Goal: Task Accomplishment & Management: Manage account settings

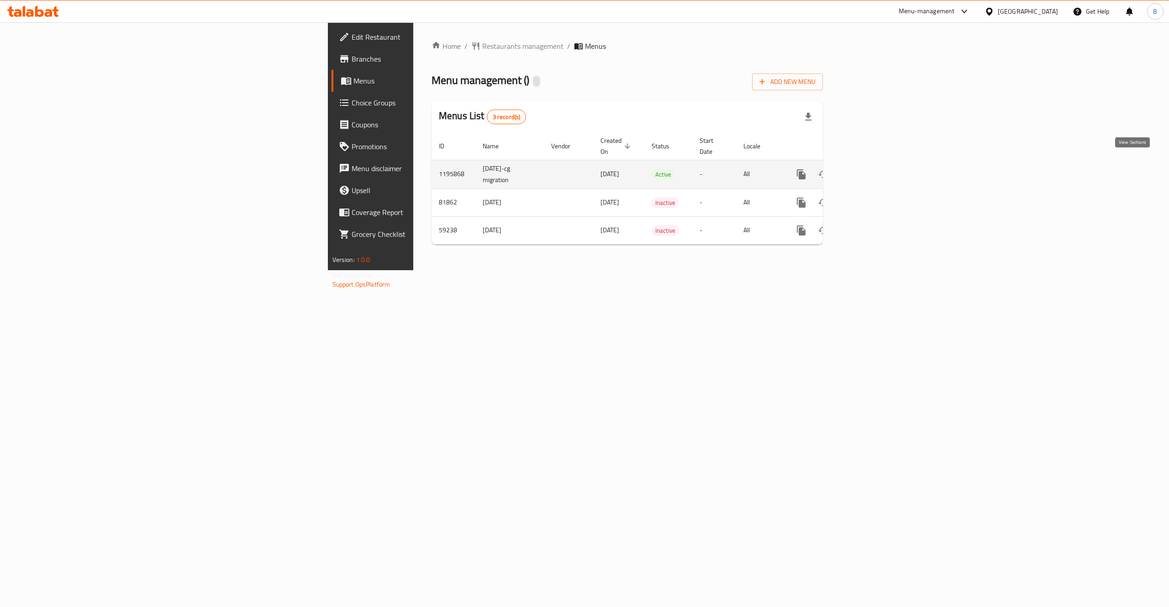
click at [872, 169] on icon "enhanced table" at bounding box center [866, 174] width 11 height 11
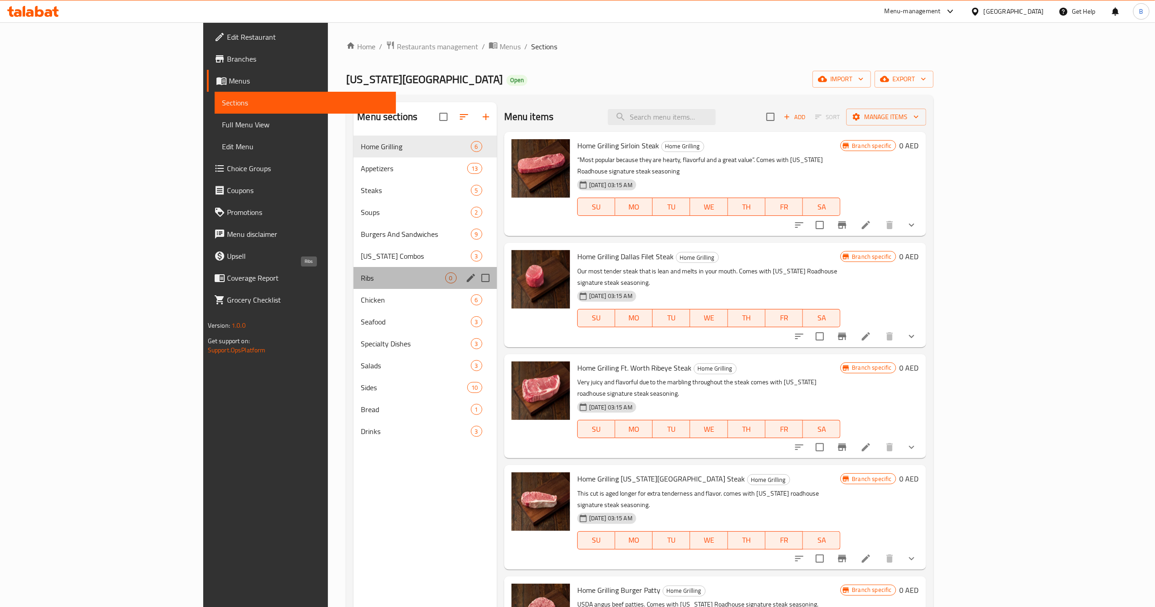
click at [361, 282] on span "Ribs" at bounding box center [403, 278] width 84 height 11
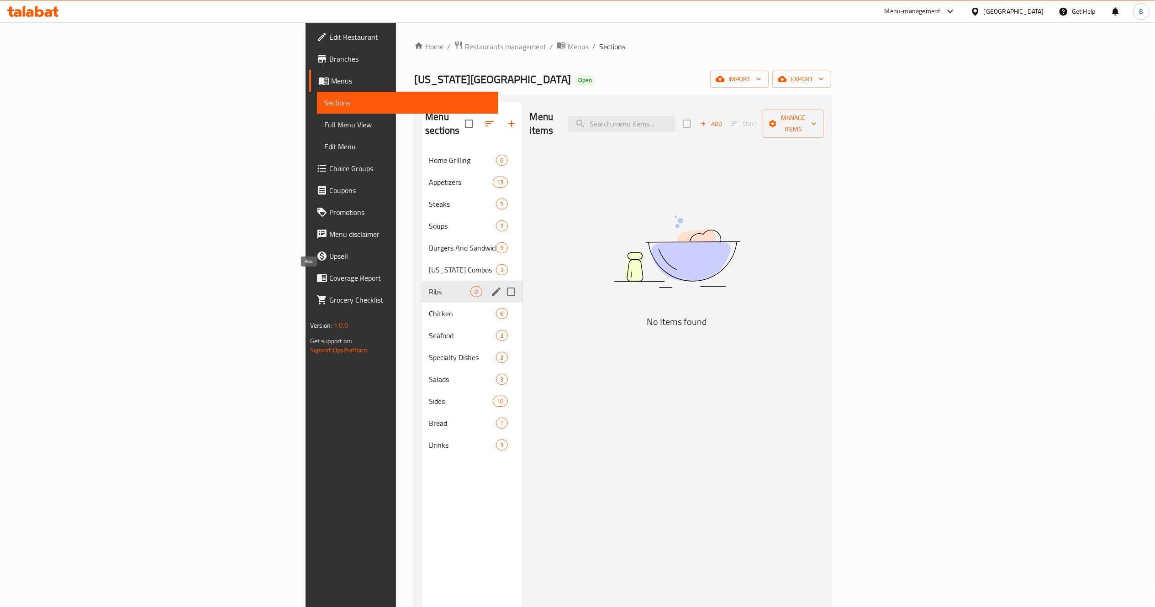
click at [421, 263] on div "[US_STATE] Combos 3" at bounding box center [471, 270] width 100 height 22
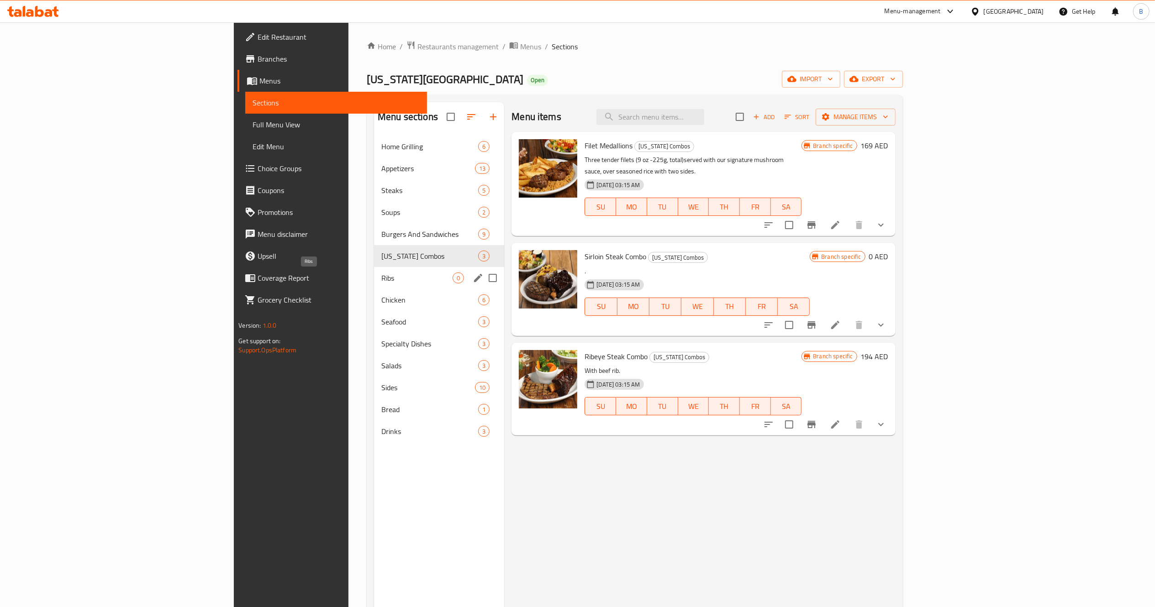
click at [381, 279] on span "Ribs" at bounding box center [416, 278] width 71 height 11
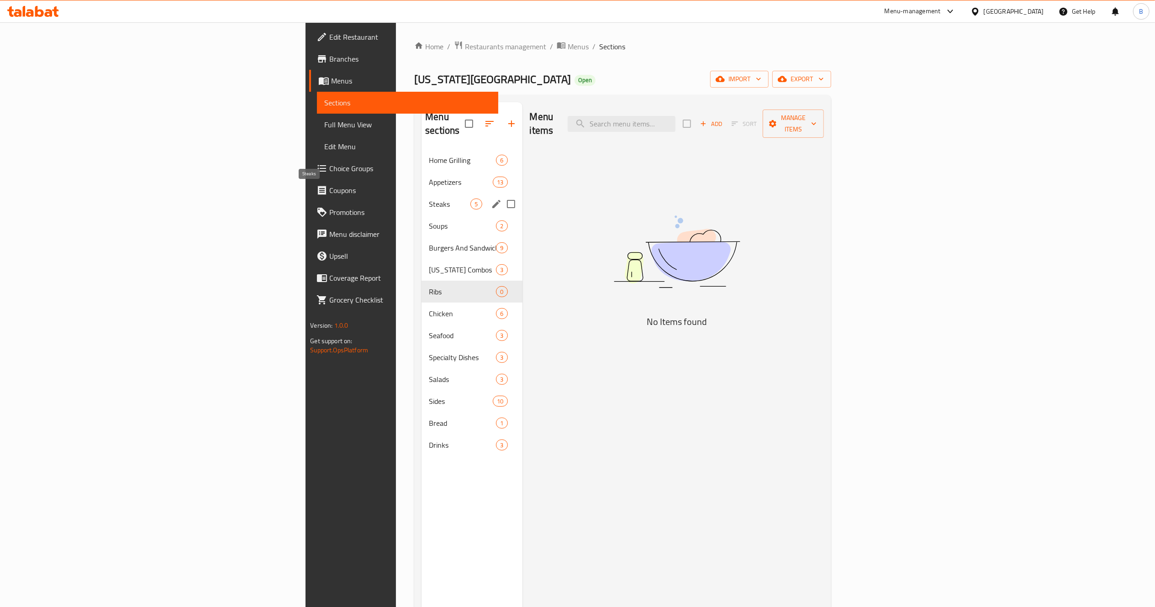
click at [429, 199] on span "Steaks" at bounding box center [450, 204] width 42 height 11
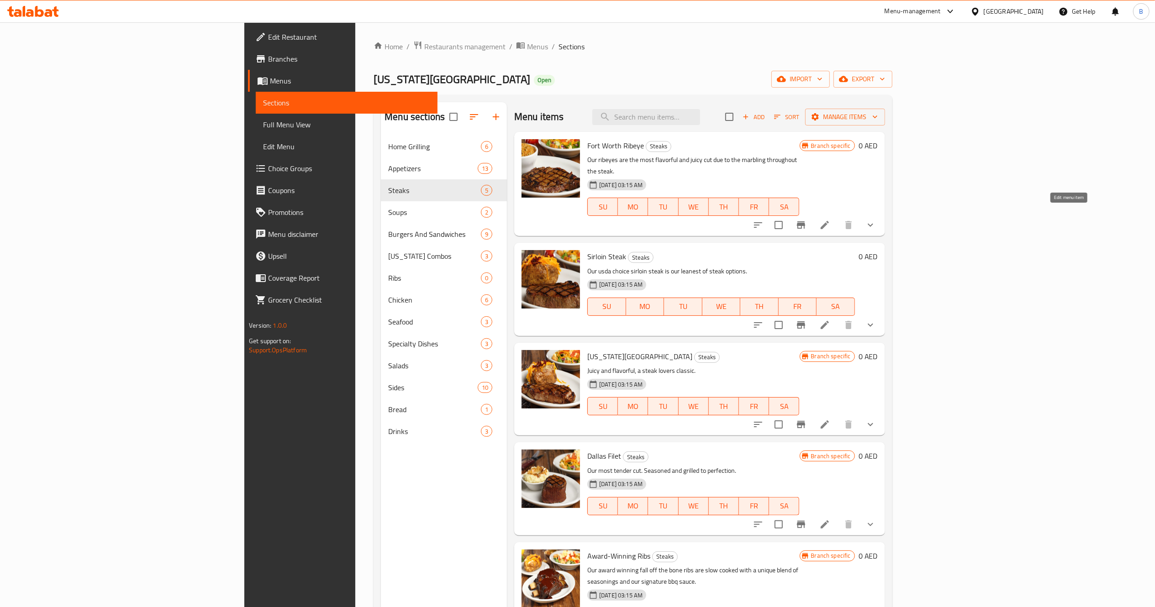
click at [830, 220] on icon at bounding box center [824, 225] width 11 height 11
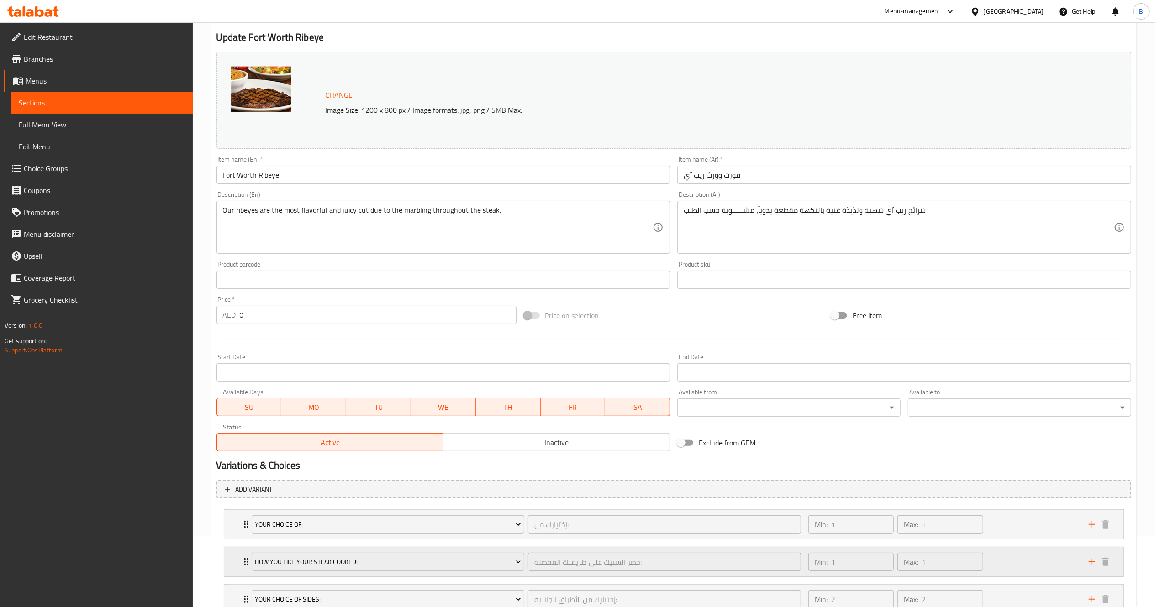
scroll to position [183, 0]
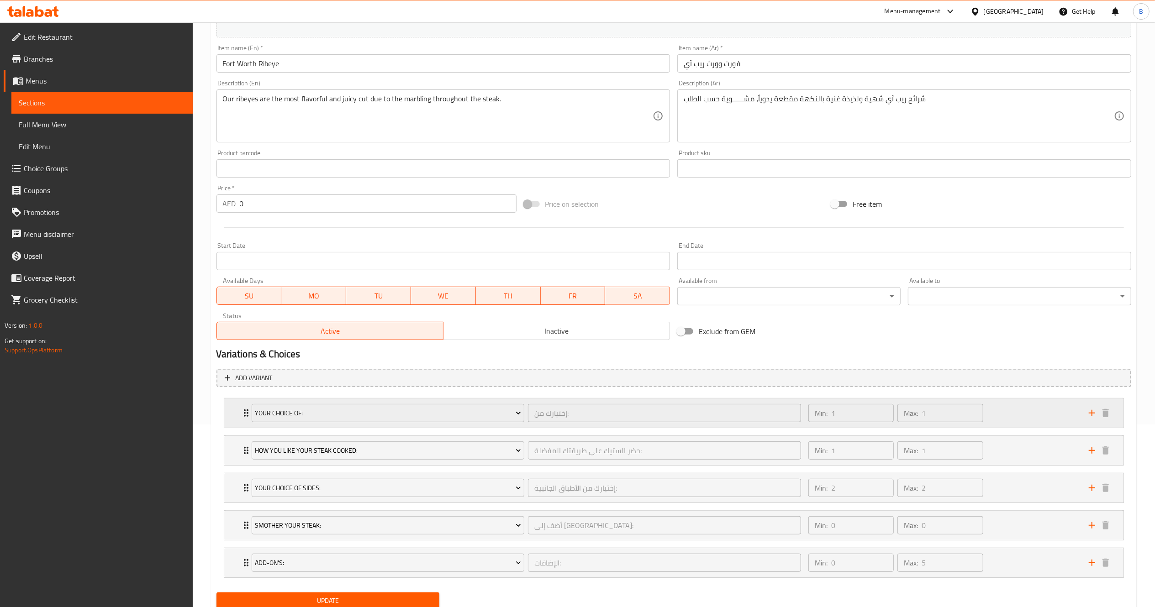
click at [241, 417] on icon "Expand" at bounding box center [246, 413] width 11 height 11
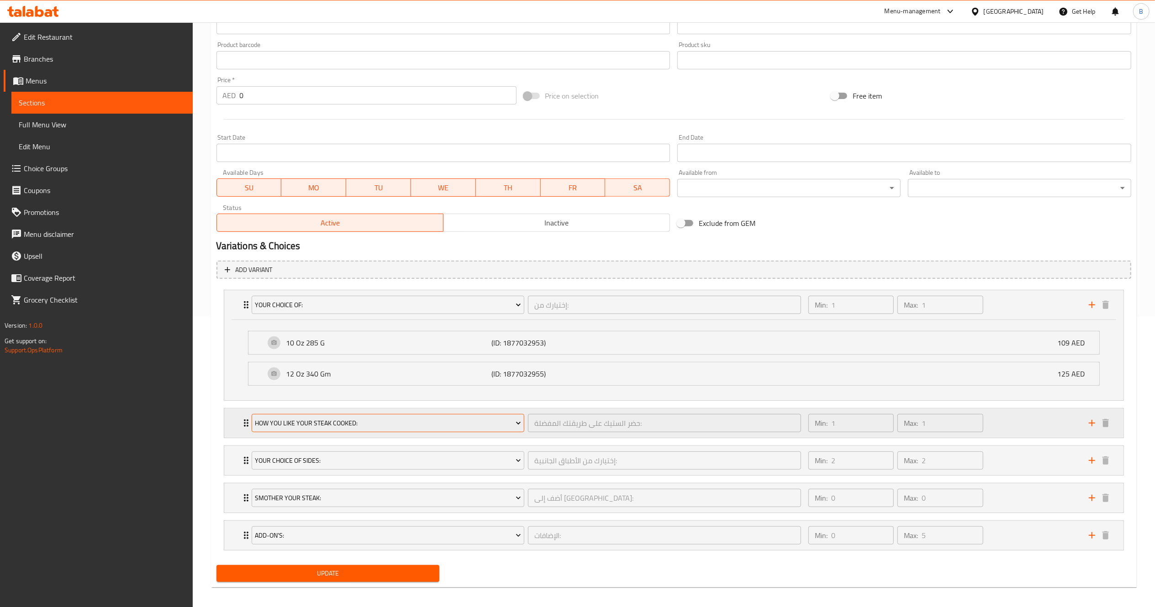
scroll to position [299, 0]
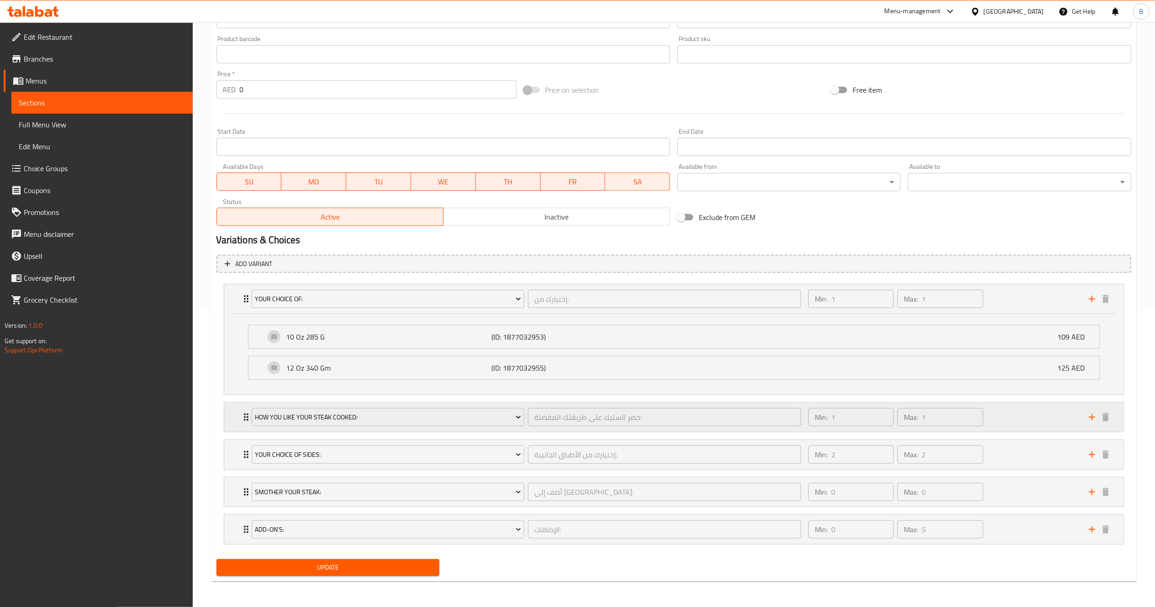
click at [247, 421] on div "How You Like Your Steak Cooked: حضر الستيك على طريقتك المفضلة: ​" at bounding box center [526, 417] width 561 height 29
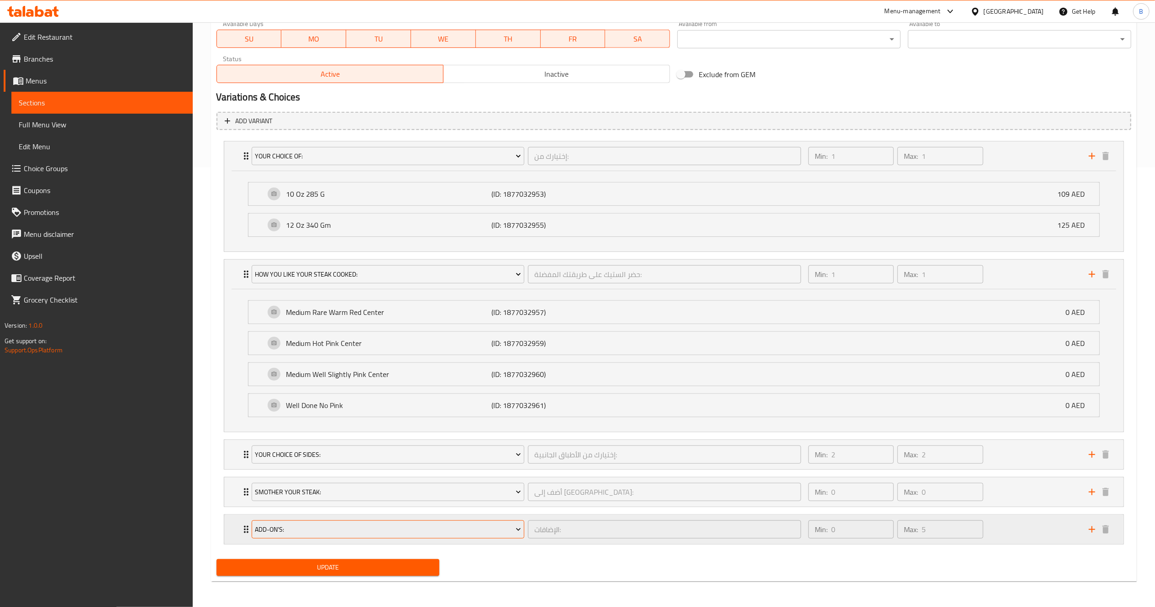
scroll to position [444, 0]
click at [246, 458] on div "Your Choice Of Sides: إختيارك من الأطباق الجانبية: ​" at bounding box center [526, 454] width 561 height 29
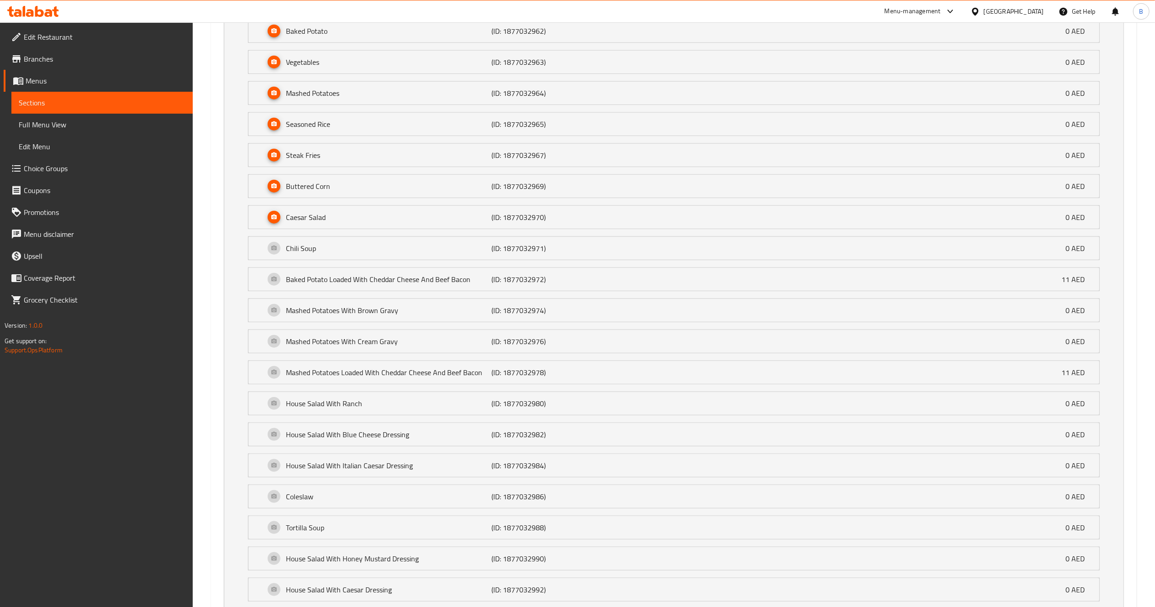
scroll to position [1058, 0]
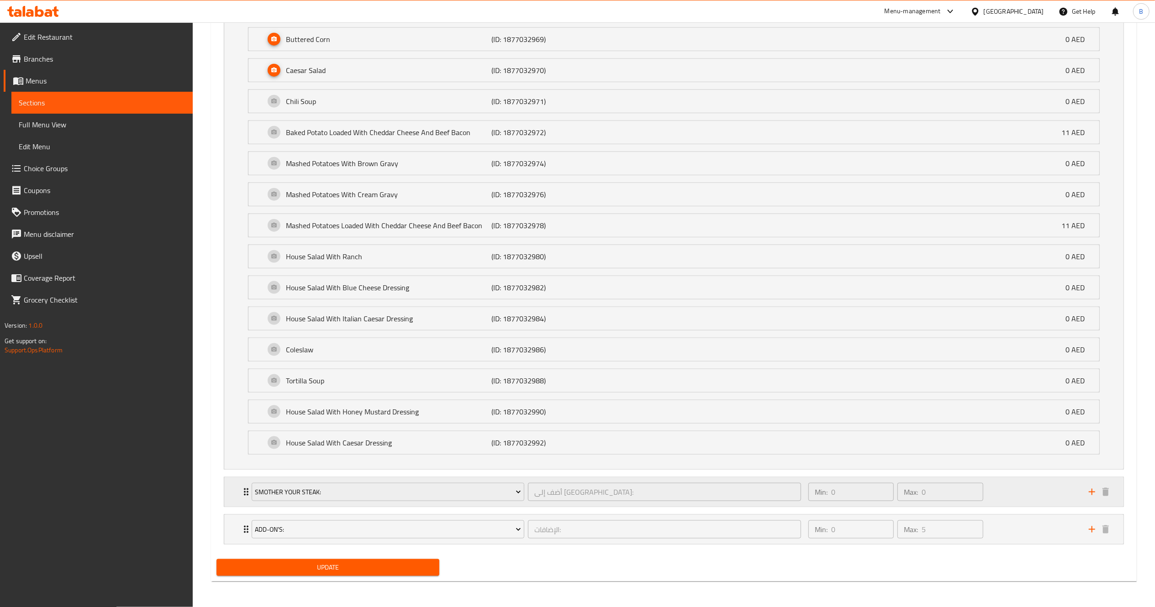
click at [236, 493] on div "Smother Your Steak: أضف إلى الستيك: ​ Min: 0 ​ Max: 0 ​" at bounding box center [673, 492] width 899 height 29
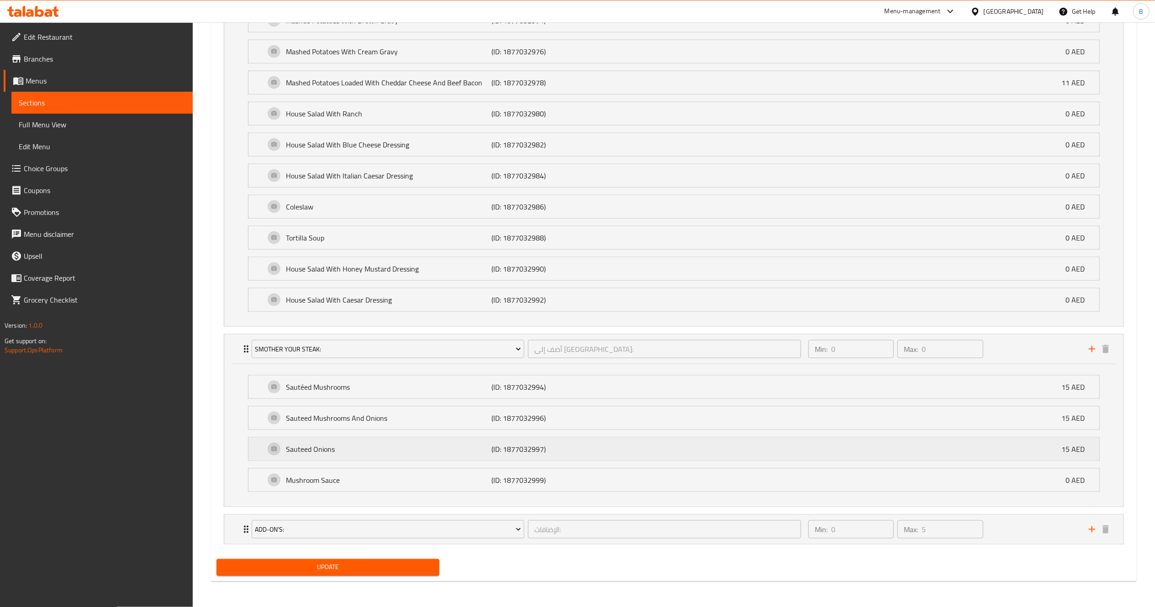
scroll to position [1202, 0]
click at [244, 529] on icon "Expand" at bounding box center [246, 529] width 11 height 11
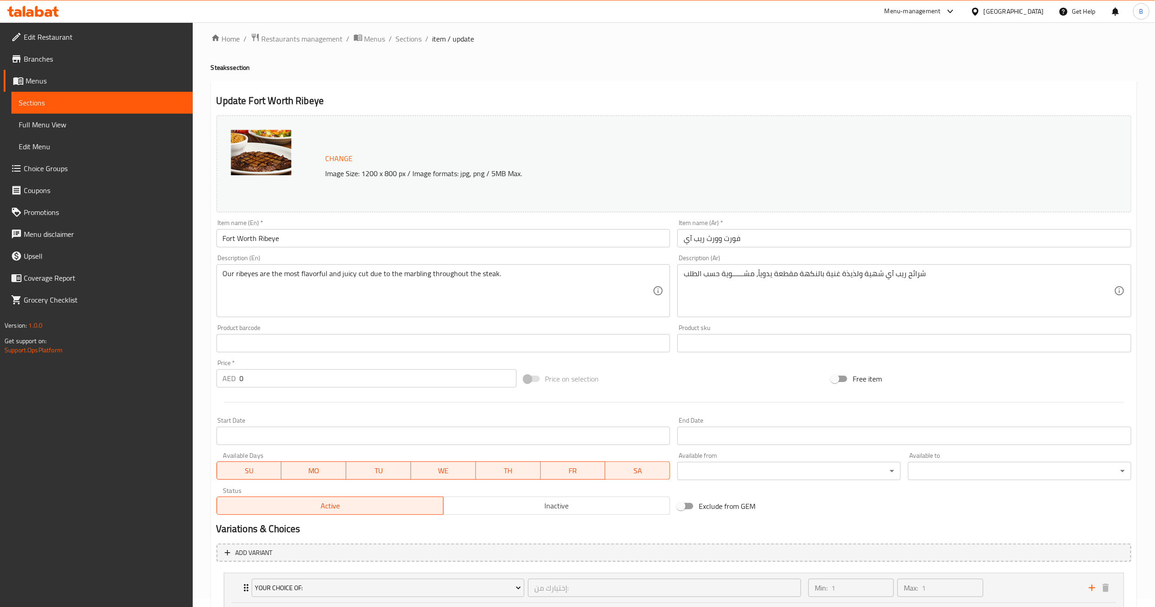
scroll to position [0, 0]
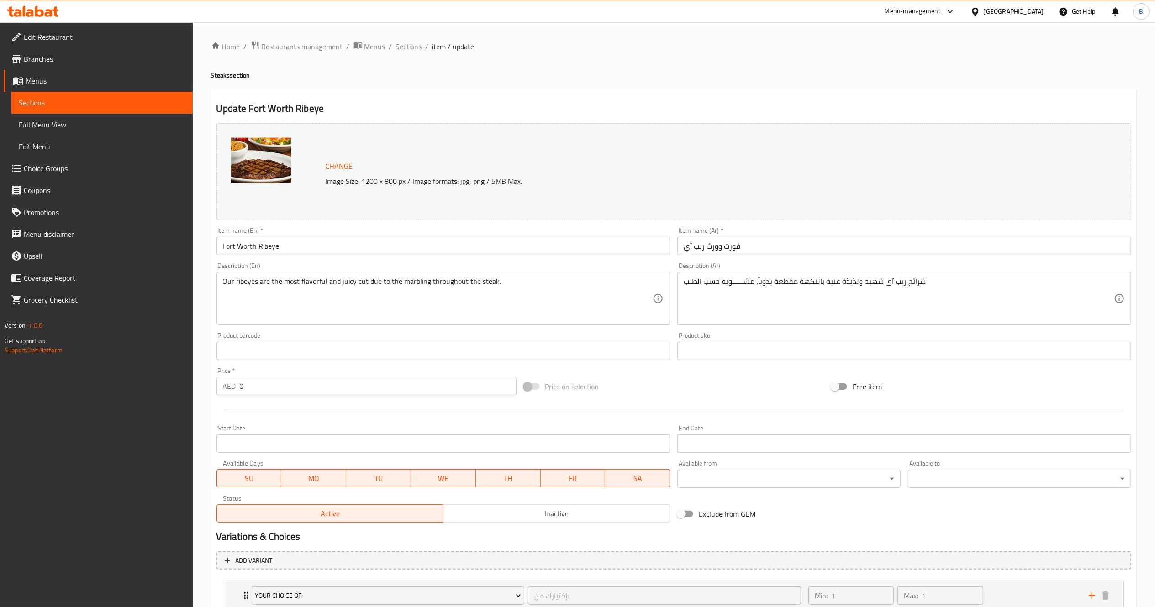
click at [419, 45] on span "Sections" at bounding box center [409, 46] width 26 height 11
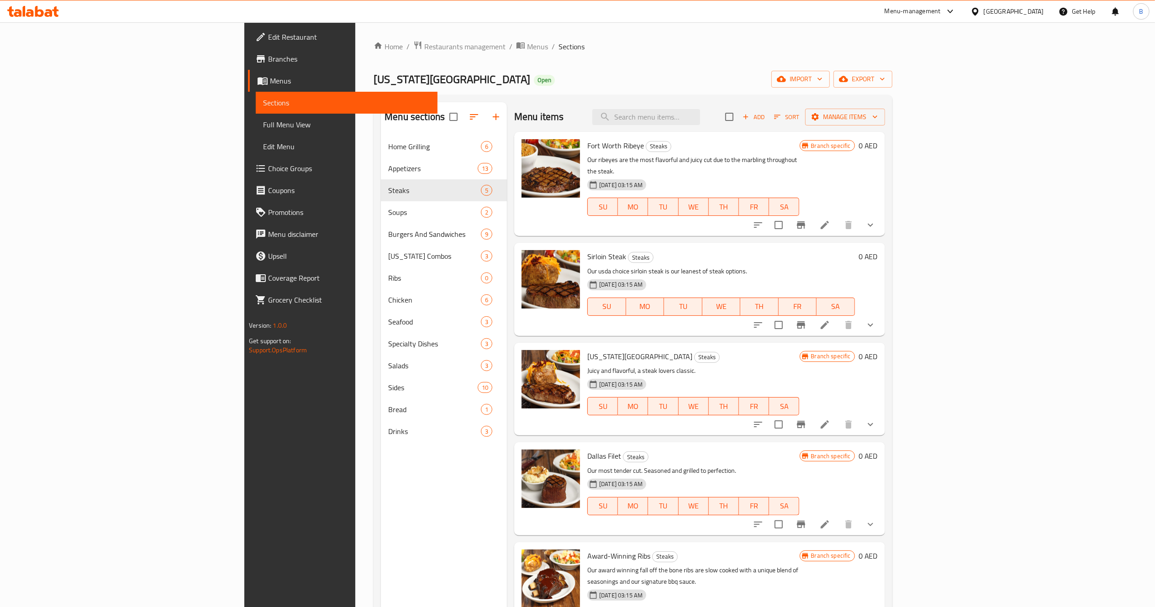
click at [364, 27] on div "Home / Restaurants management / Menus / Sections [US_STATE] Roadhouse Open impo…" at bounding box center [632, 378] width 555 height 713
click at [368, 35] on div "Home / Restaurants management / Menus / Sections [US_STATE] Roadhouse Open impo…" at bounding box center [632, 378] width 555 height 713
click at [527, 43] on span "Menus" at bounding box center [537, 46] width 21 height 11
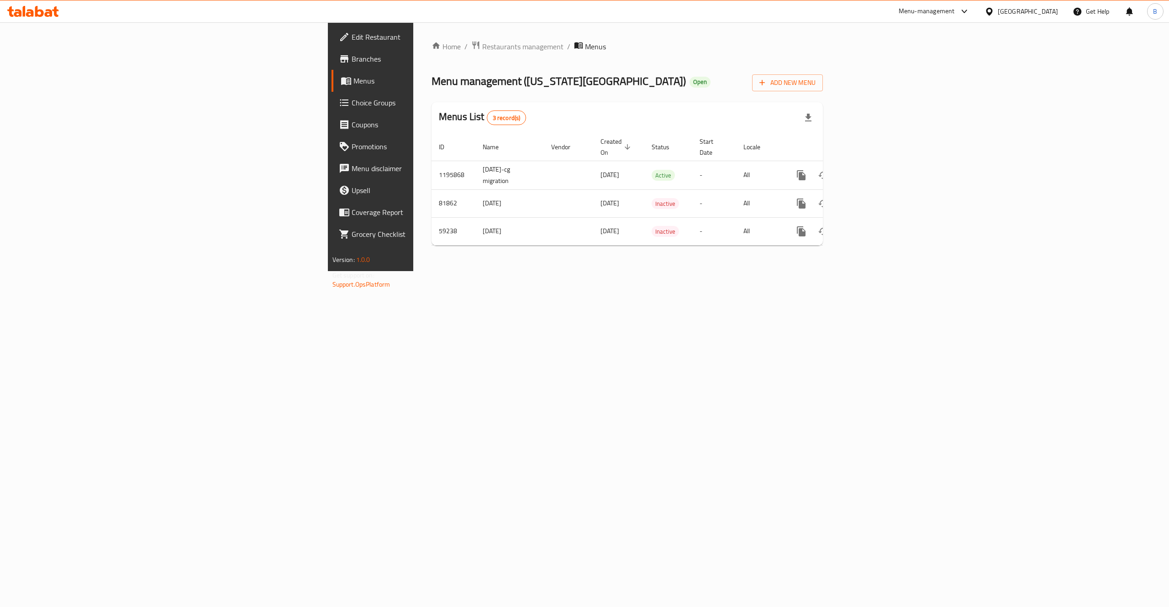
click at [431, 54] on div "Home / Restaurants management / Menus Menu management ( [US_STATE][GEOGRAPHIC_D…" at bounding box center [626, 147] width 391 height 212
click at [482, 46] on span "Restaurants management" at bounding box center [522, 46] width 81 height 11
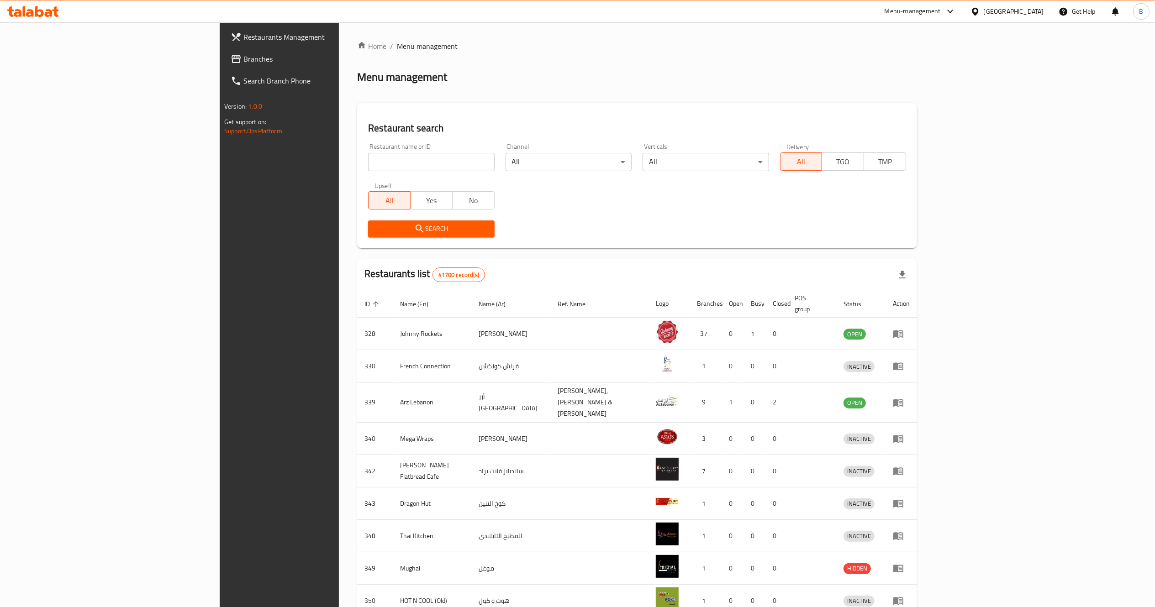
click at [368, 161] on input "search" at bounding box center [431, 162] width 126 height 18
type input "[PERSON_NAME]"
click button "Search" at bounding box center [431, 229] width 126 height 17
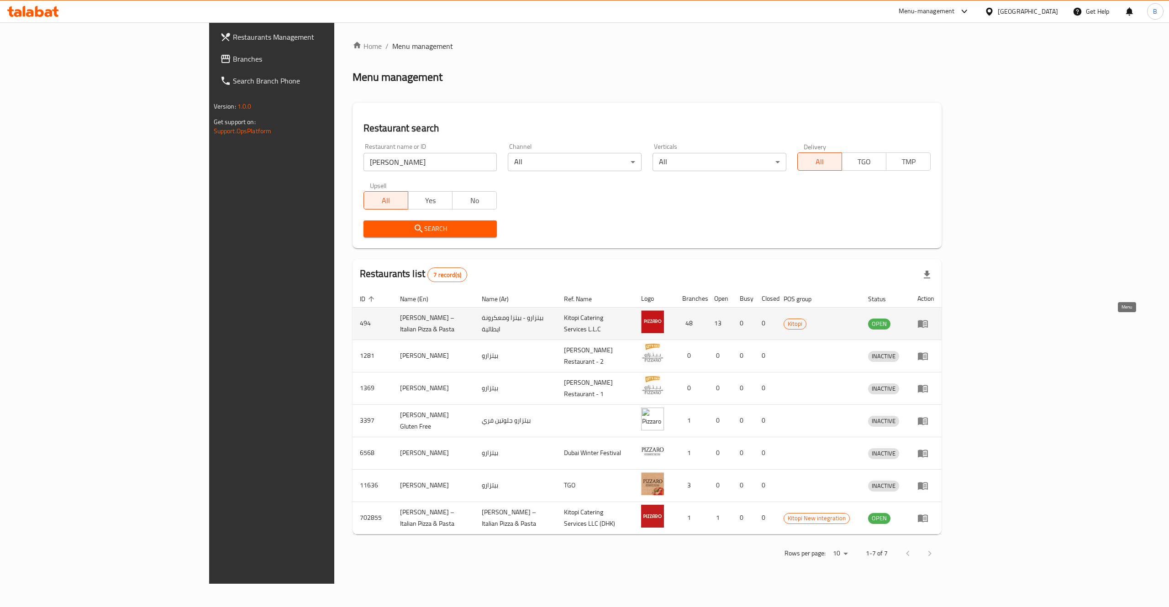
click at [928, 322] on icon "enhanced table" at bounding box center [923, 324] width 10 height 8
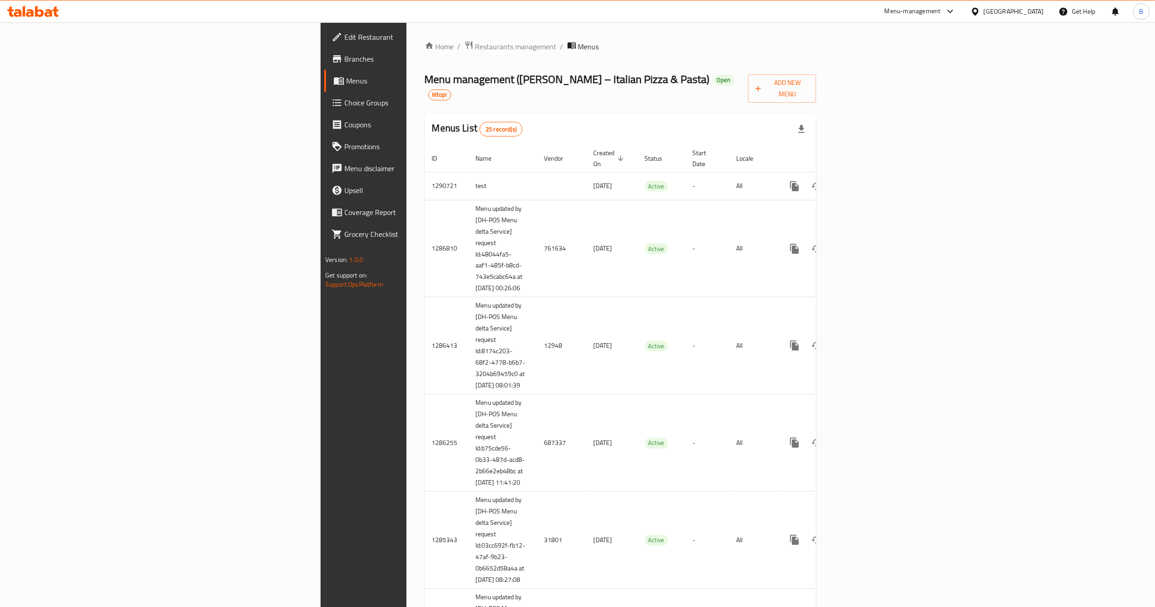
click at [324, 31] on link "Edit Restaurant" at bounding box center [418, 37] width 189 height 22
